Goal: Information Seeking & Learning: Learn about a topic

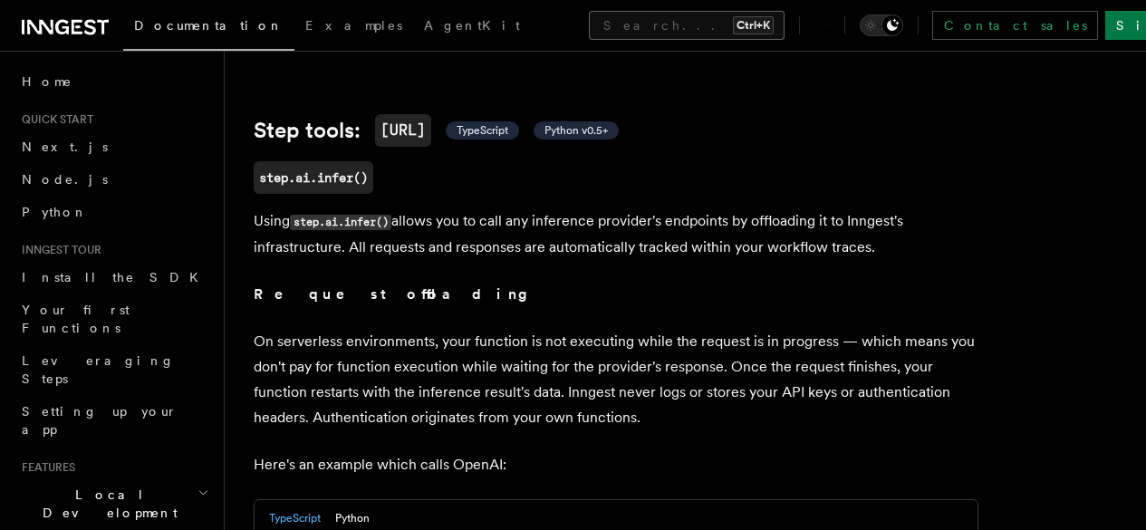
click at [589, 27] on button "Search... Ctrl+K" at bounding box center [687, 25] width 196 height 29
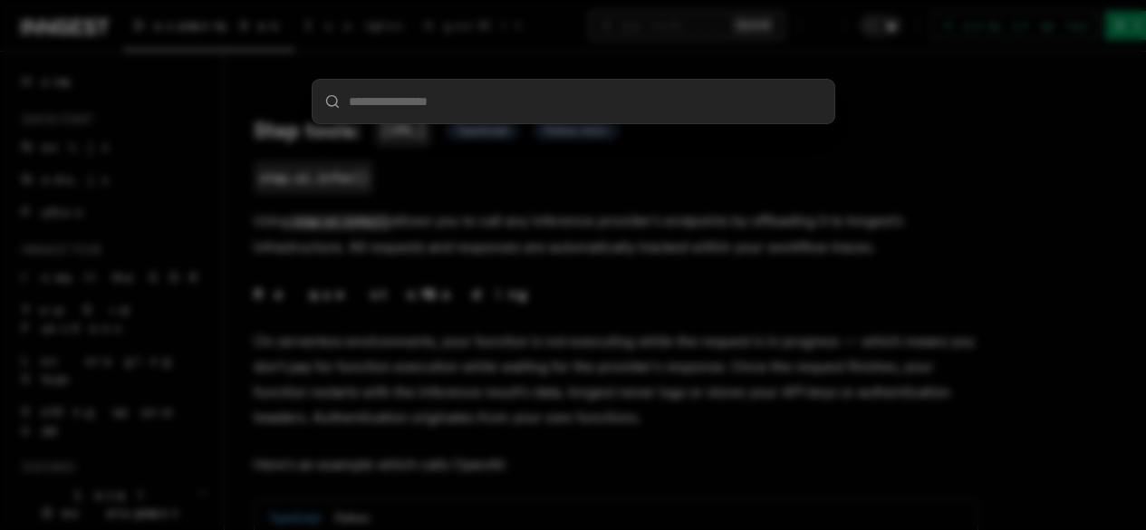
scroll to position [618, 0]
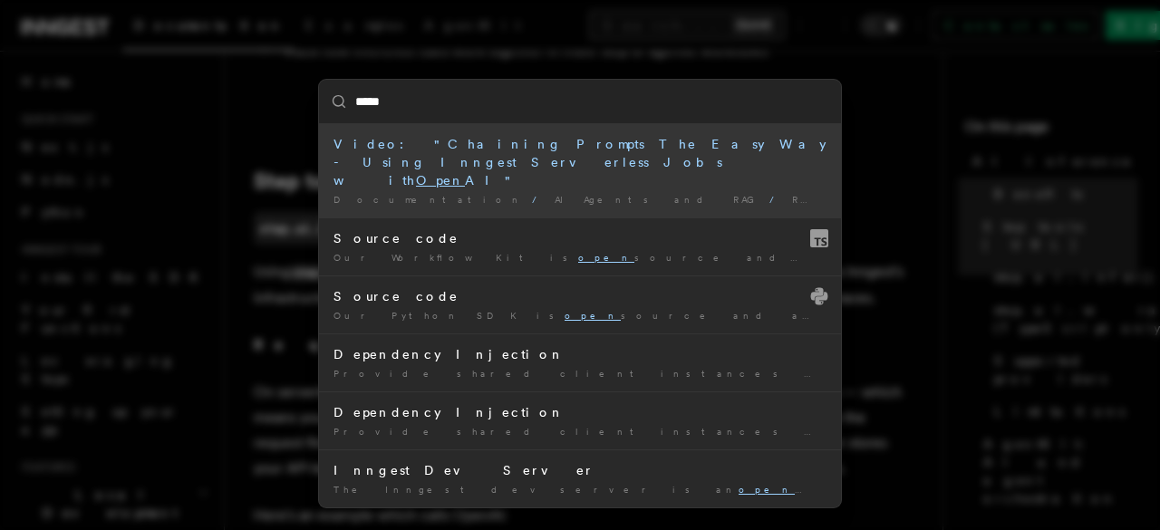
type input "******"
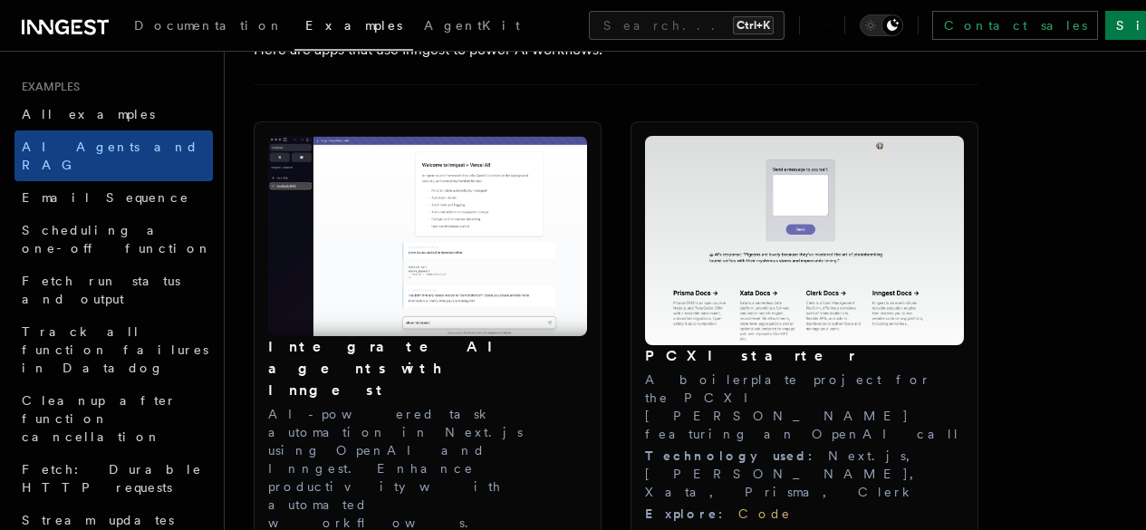
scroll to position [1930, 0]
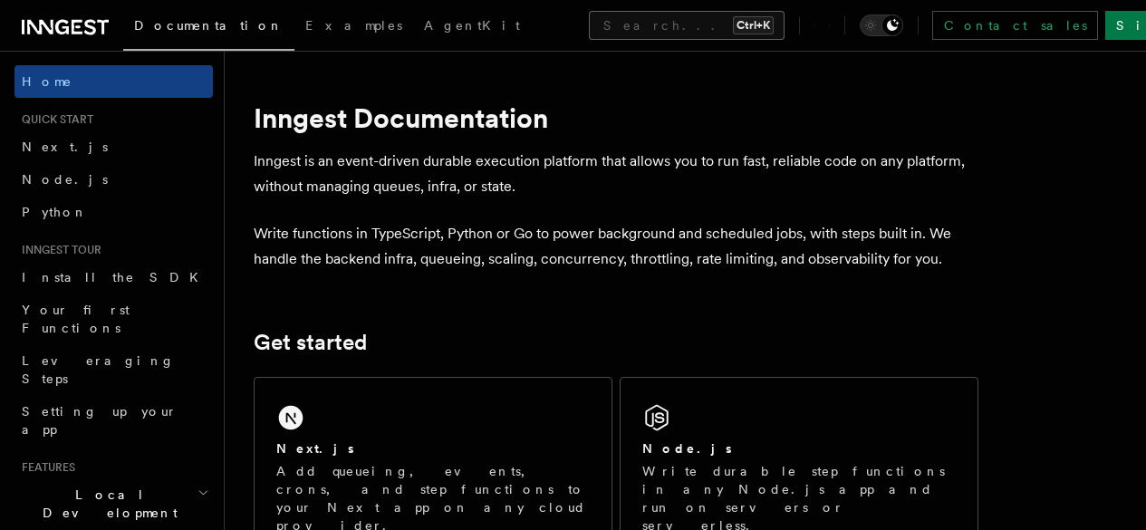
click at [589, 25] on button "Search... Ctrl+K" at bounding box center [687, 25] width 196 height 29
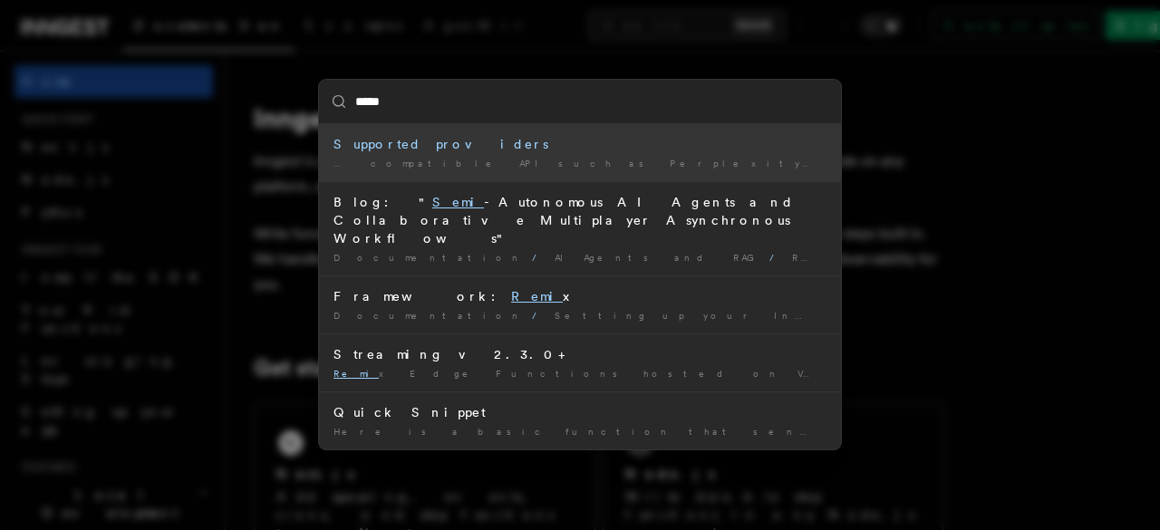
type input "******"
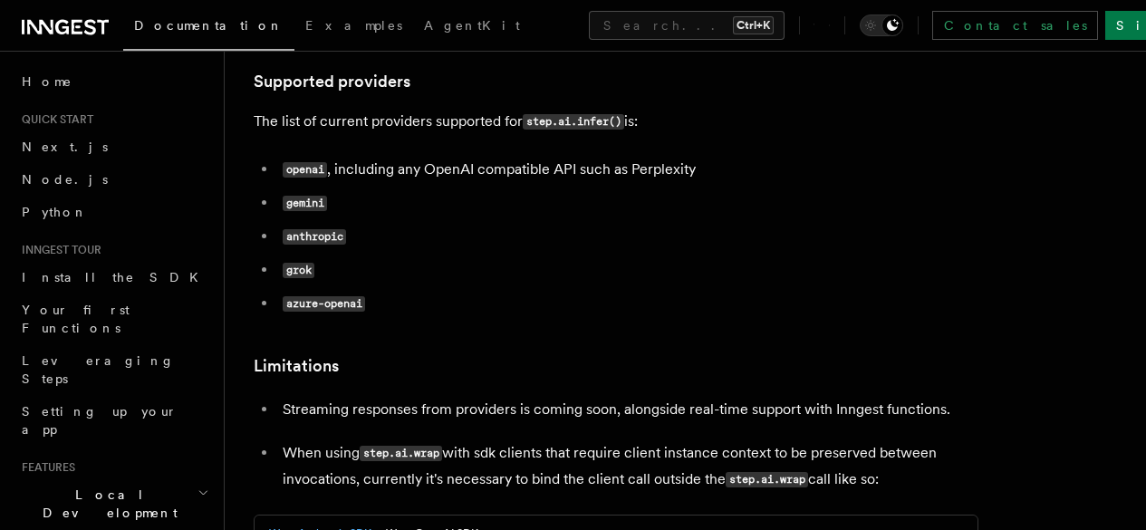
scroll to position [2404, 0]
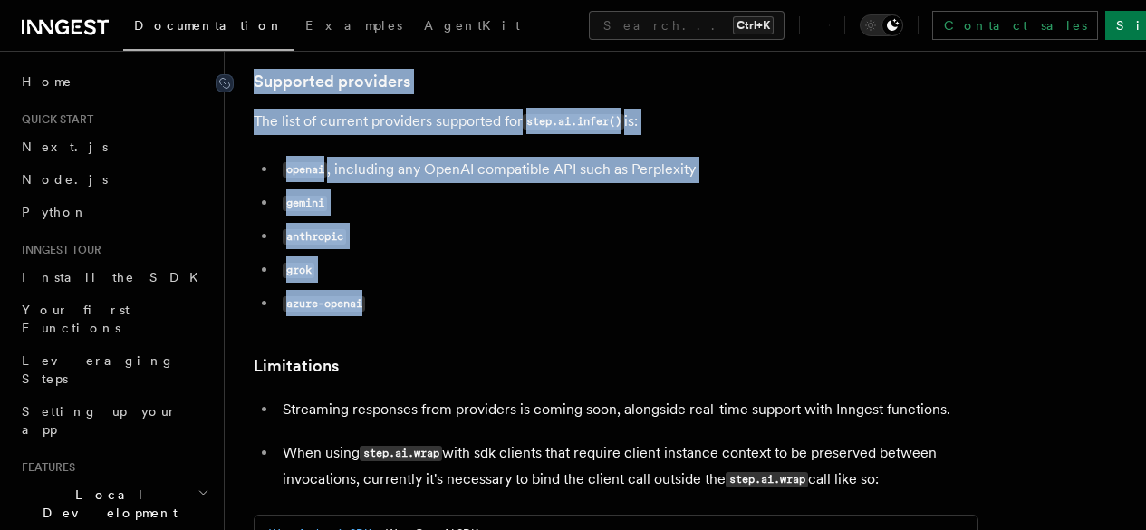
drag, startPoint x: 395, startPoint y: 330, endPoint x: 244, endPoint y: 98, distance: 276.9
copy article "Supported providers The list of current providers supported for step.ai.infer()…"
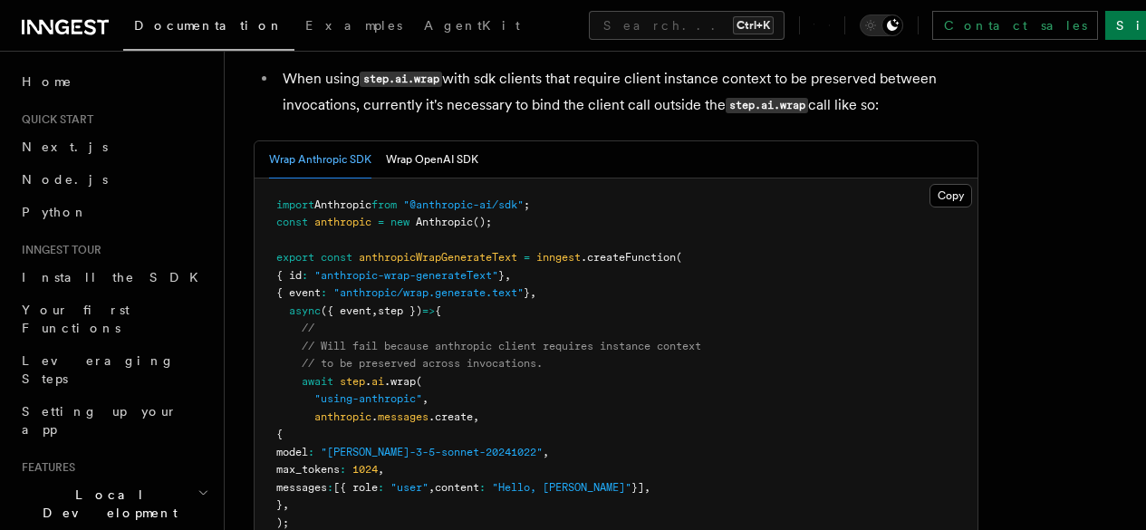
scroll to position [2777, 0]
click at [448, 179] on button "Wrap OpenAI SDK" at bounding box center [432, 160] width 92 height 37
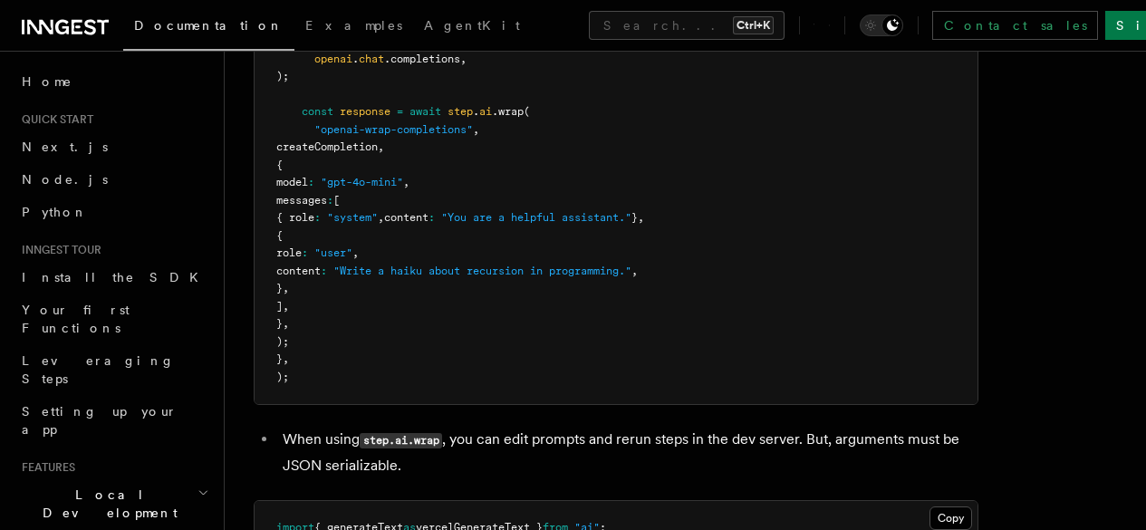
scroll to position [3421, 0]
